Goal: Information Seeking & Learning: Learn about a topic

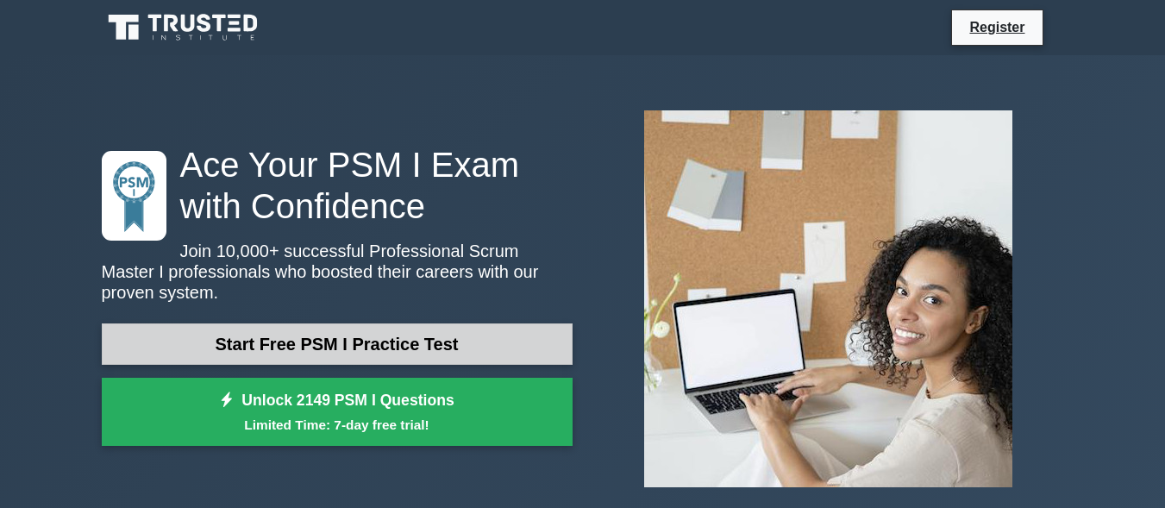
click at [266, 332] on link "Start Free PSM I Practice Test" at bounding box center [337, 343] width 471 height 41
